Goal: Transaction & Acquisition: Purchase product/service

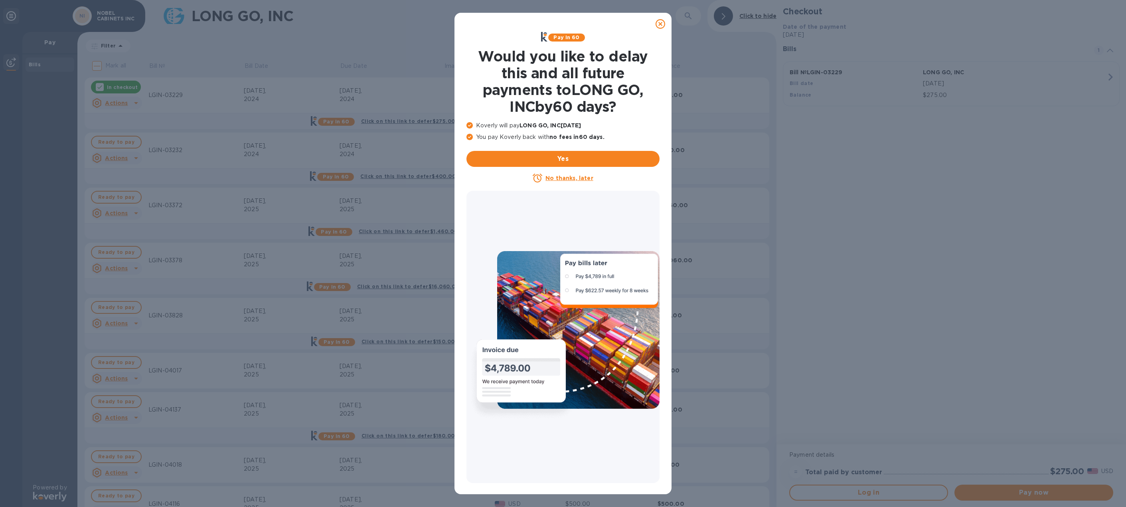
click at [468, 126] on icon at bounding box center [469, 125] width 6 height 6
click at [470, 138] on icon at bounding box center [469, 137] width 6 height 6
click at [577, 177] on u "No thanks, later" at bounding box center [568, 178] width 47 height 6
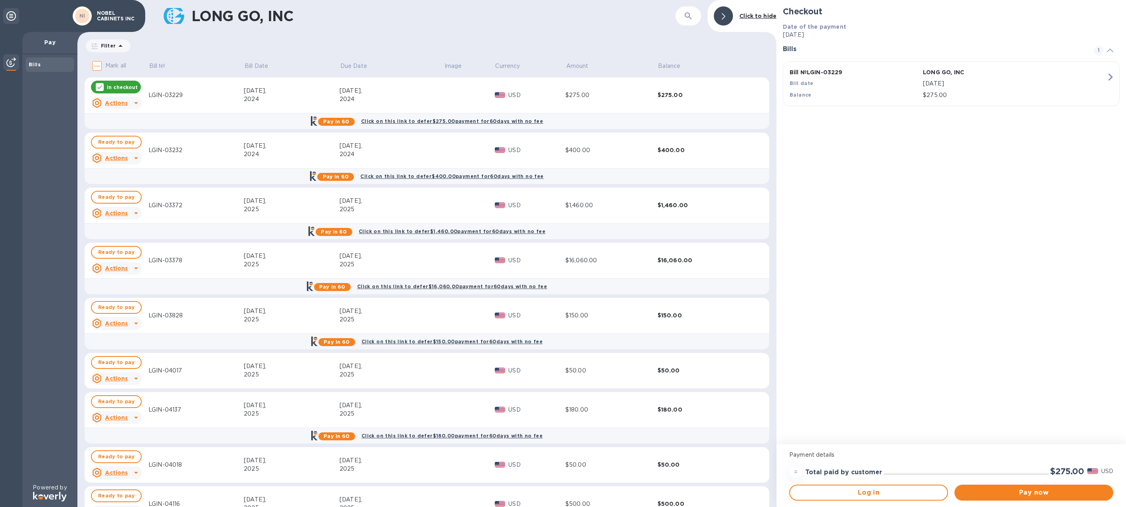
click at [99, 64] on input "Mark all" at bounding box center [97, 65] width 17 height 17
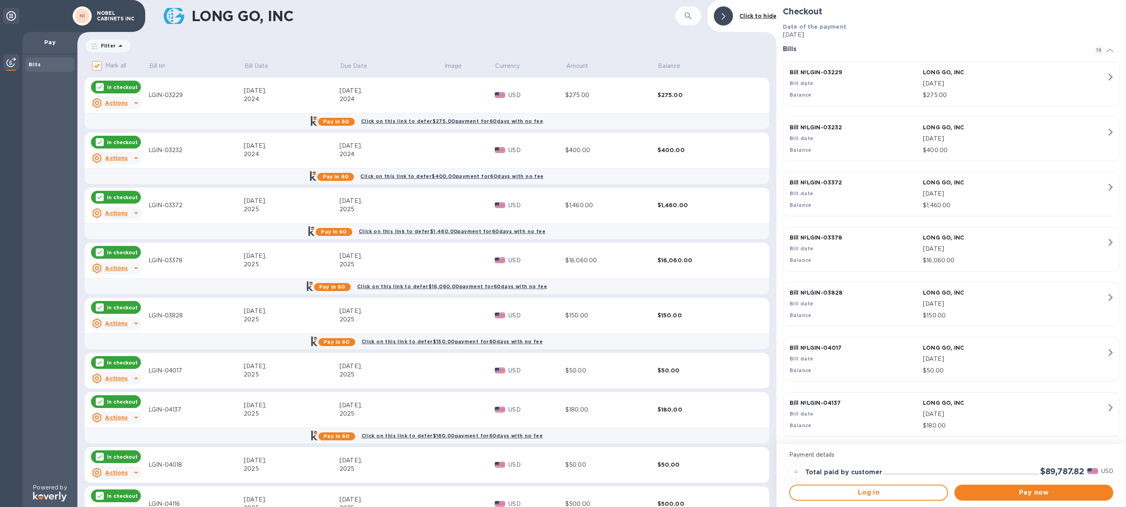
click at [99, 64] on input "Mark all" at bounding box center [97, 65] width 17 height 17
checkbox input "false"
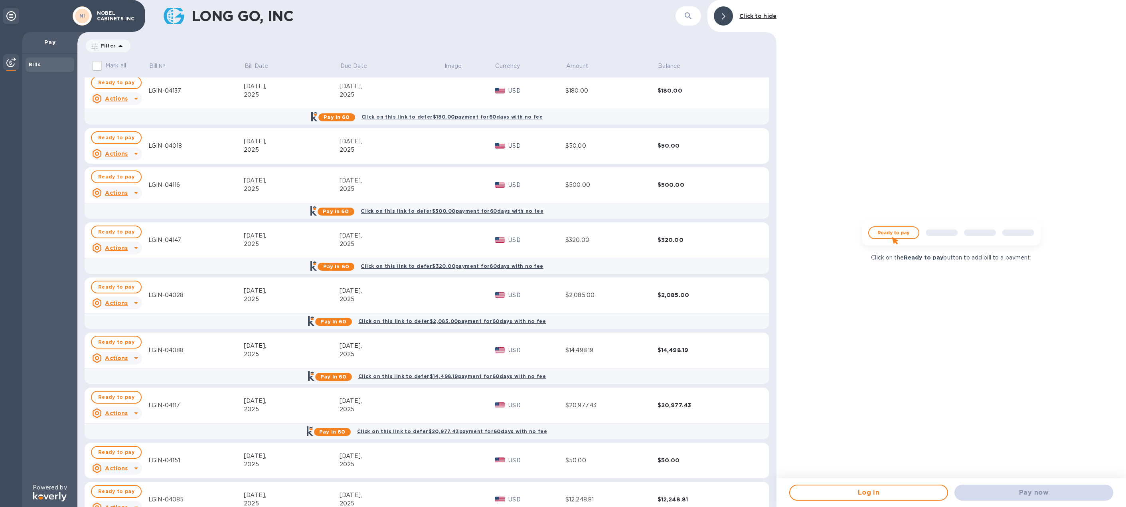
scroll to position [319, 0]
click at [121, 286] on span "Ready to pay" at bounding box center [116, 287] width 36 height 10
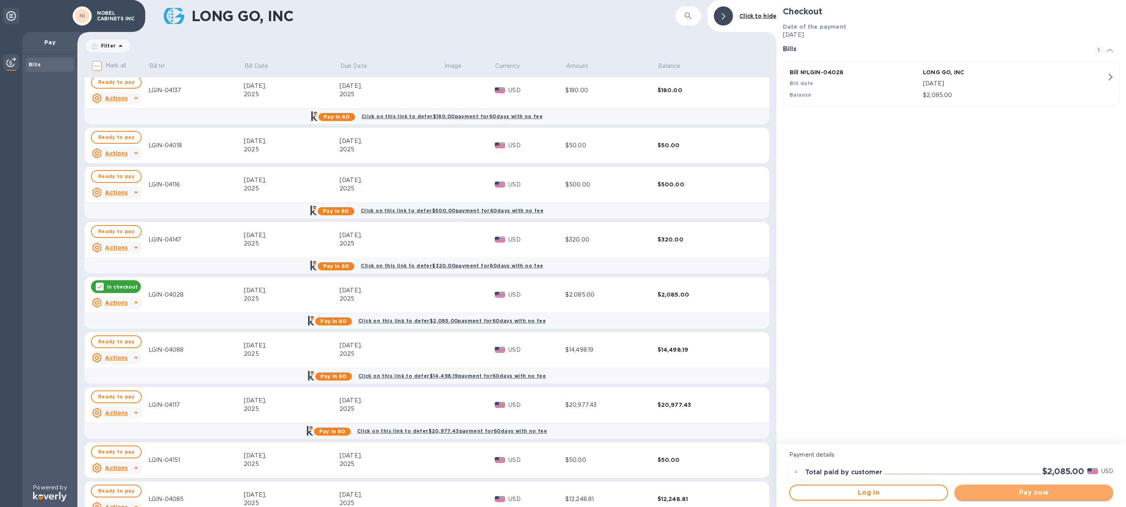
click at [1041, 491] on span "Pay now" at bounding box center [1034, 493] width 146 height 10
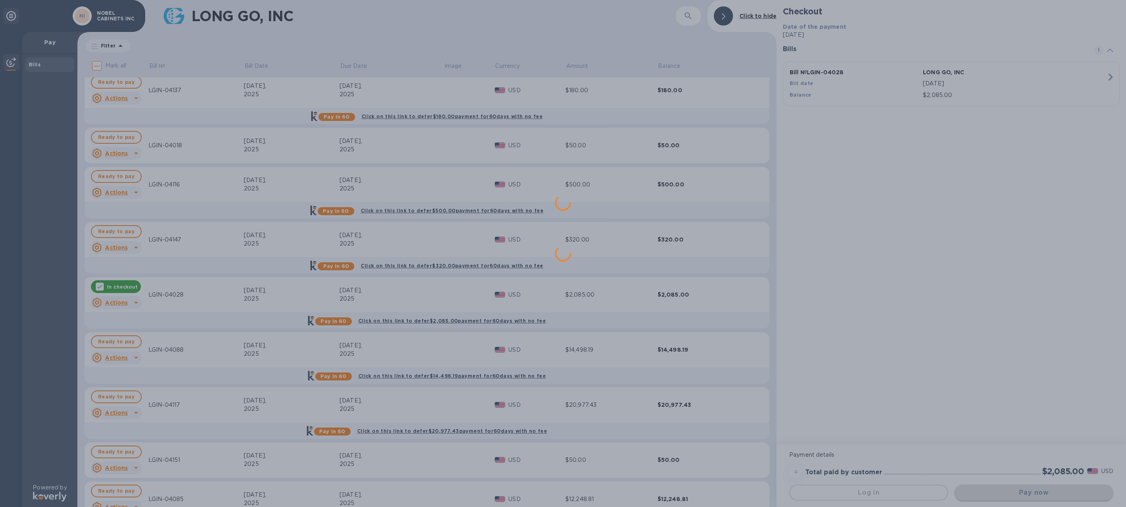
scroll to position [0, 0]
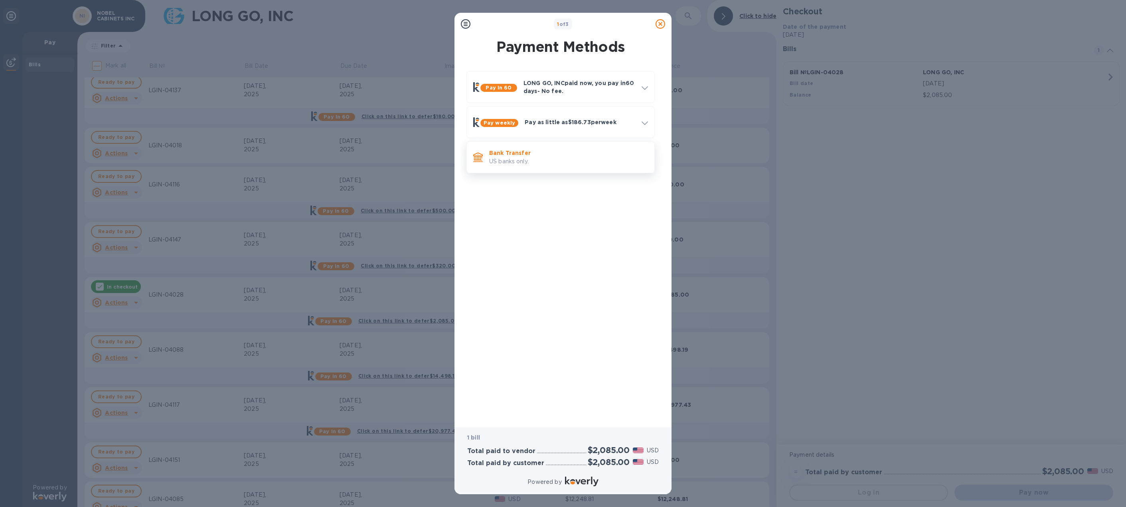
click at [525, 162] on p "US banks only." at bounding box center [568, 161] width 159 height 8
